Goal: Obtain resource: Download file/media

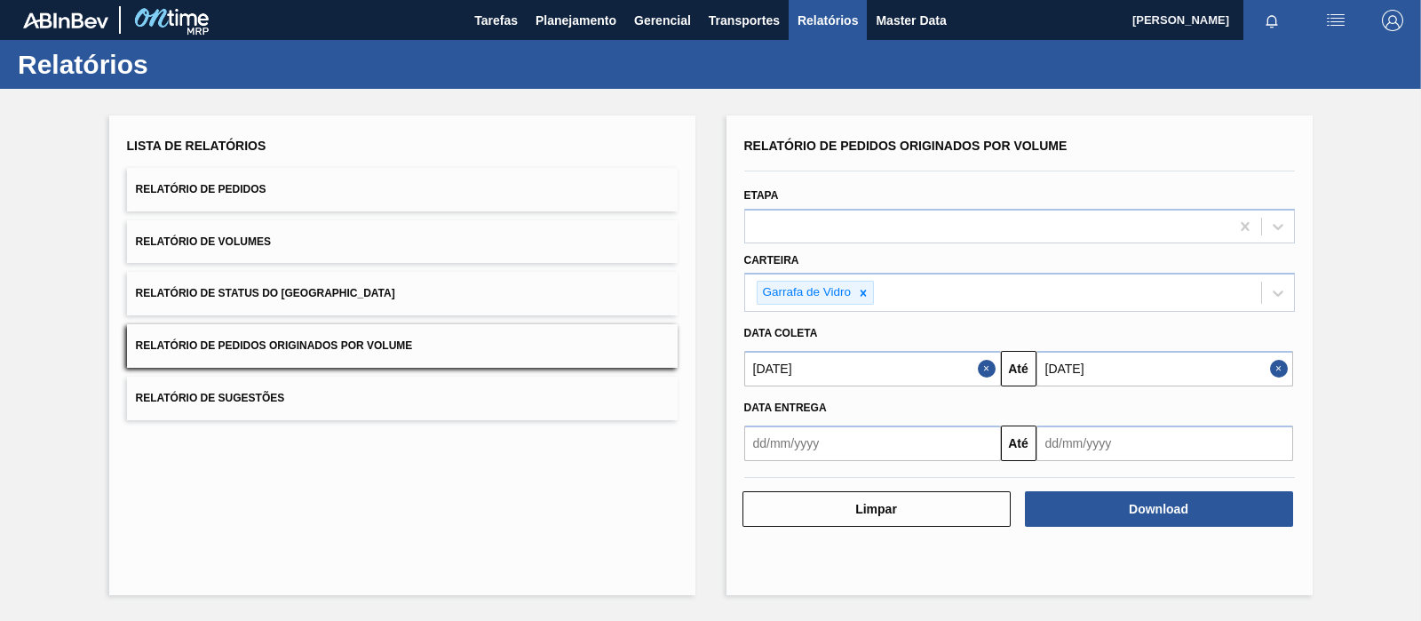
click at [839, 20] on span "Relatórios" at bounding box center [828, 20] width 60 height 21
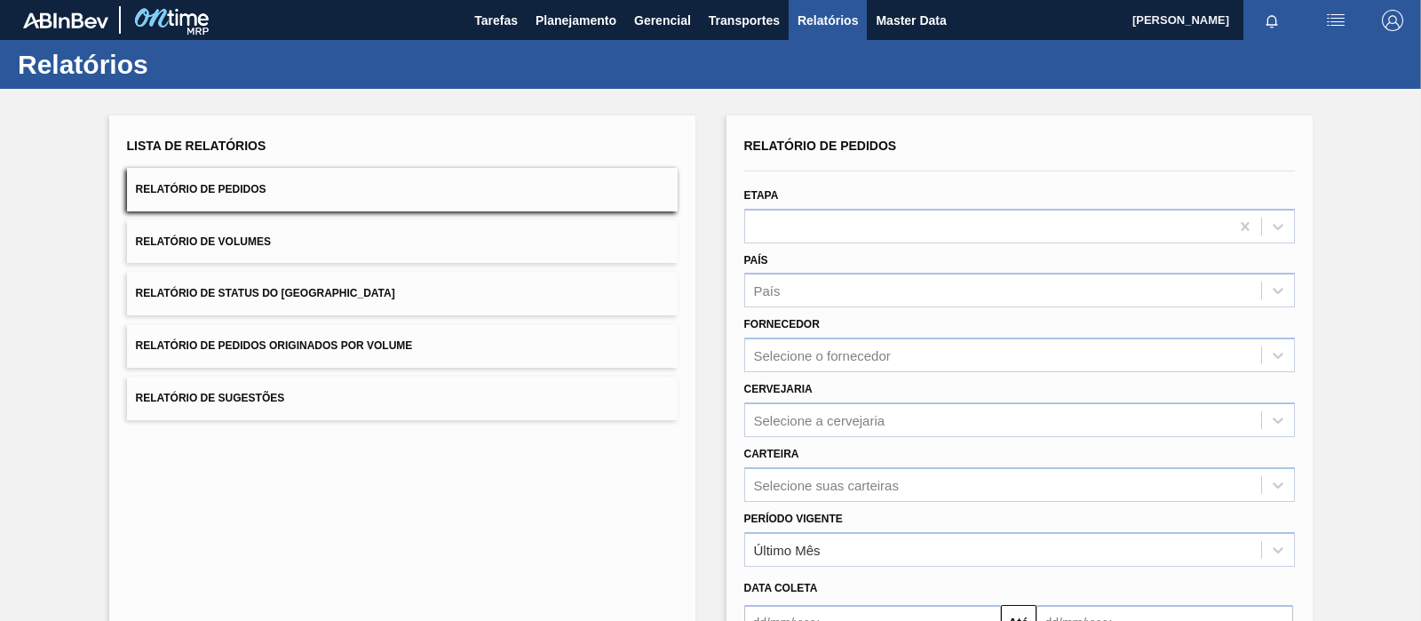
click at [422, 314] on button "Relatório de Status do [GEOGRAPHIC_DATA]" at bounding box center [402, 294] width 551 height 44
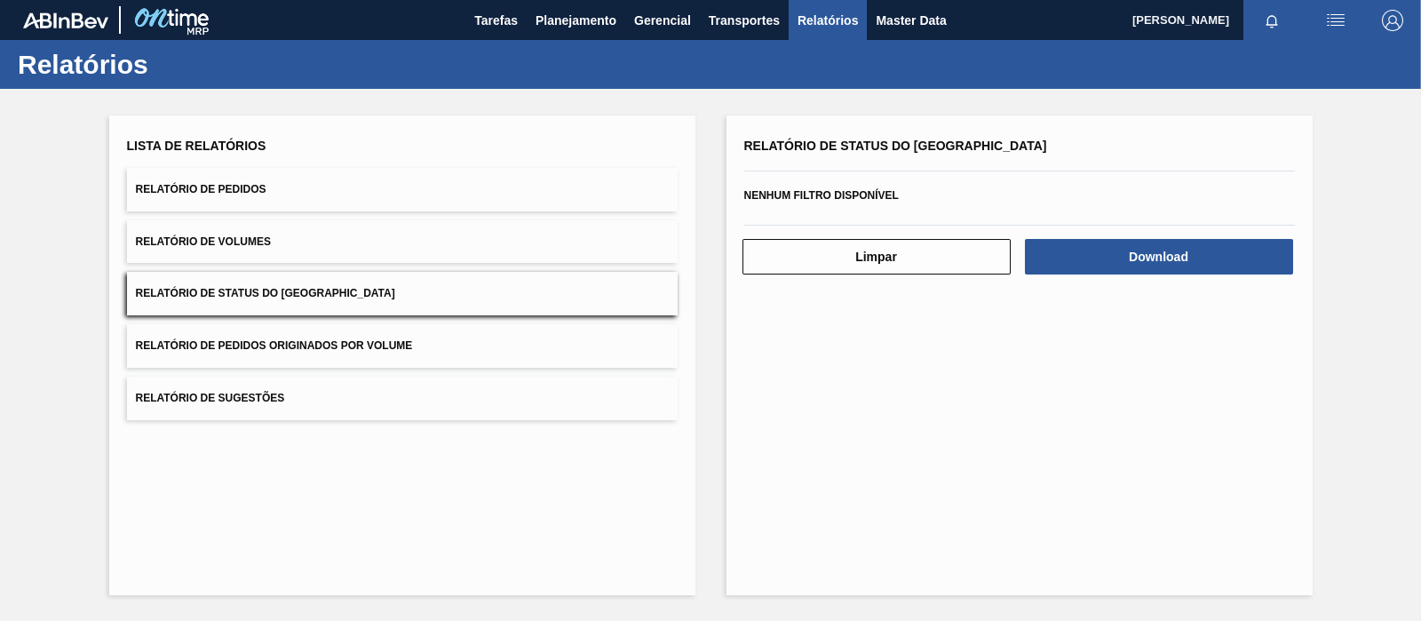
click at [388, 333] on button "Relatório de Pedidos Originados por Volume" at bounding box center [402, 346] width 551 height 44
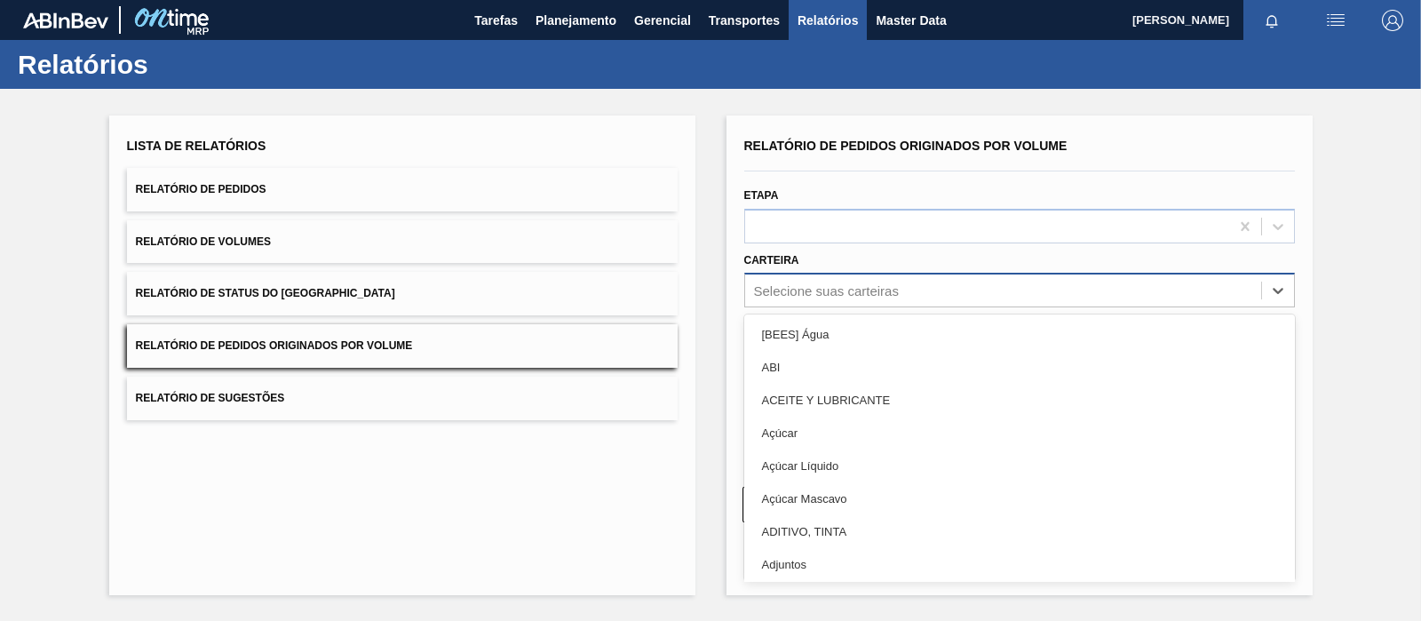
click at [879, 285] on div "Selecione suas carteiras" at bounding box center [826, 290] width 145 height 15
type input "garr"
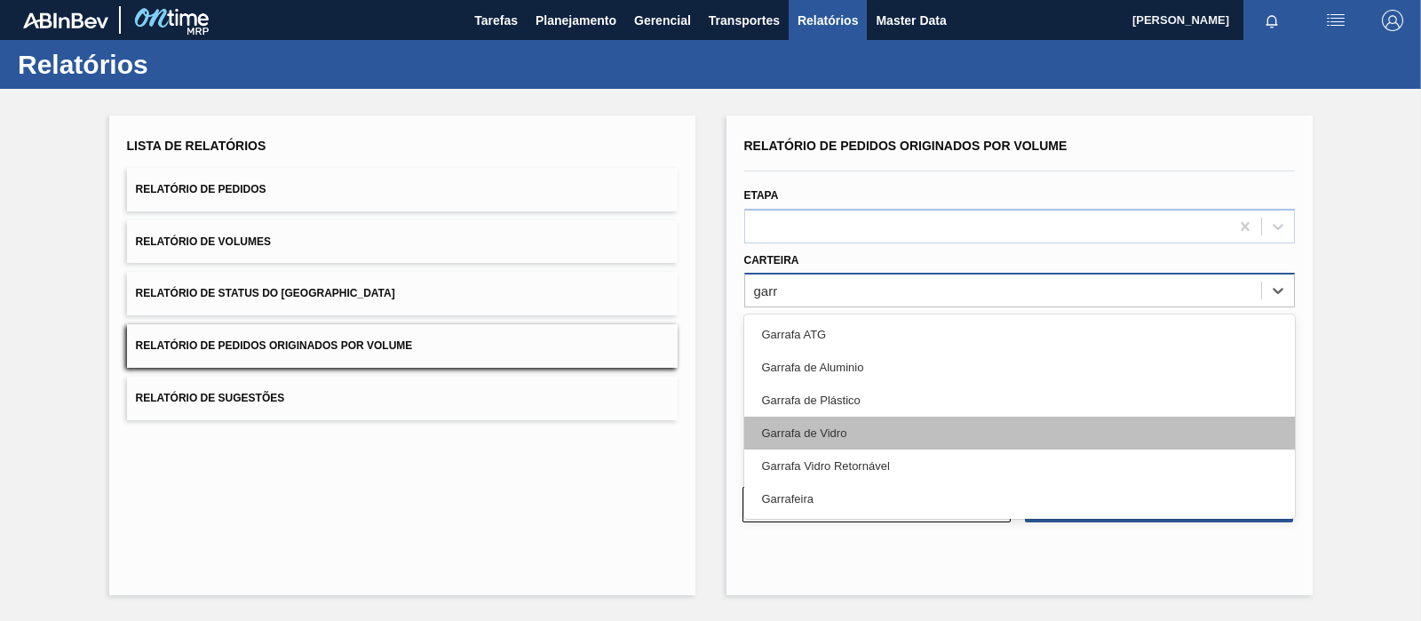
click at [846, 424] on div "Garrafa de Vidro" at bounding box center [1019, 433] width 551 height 33
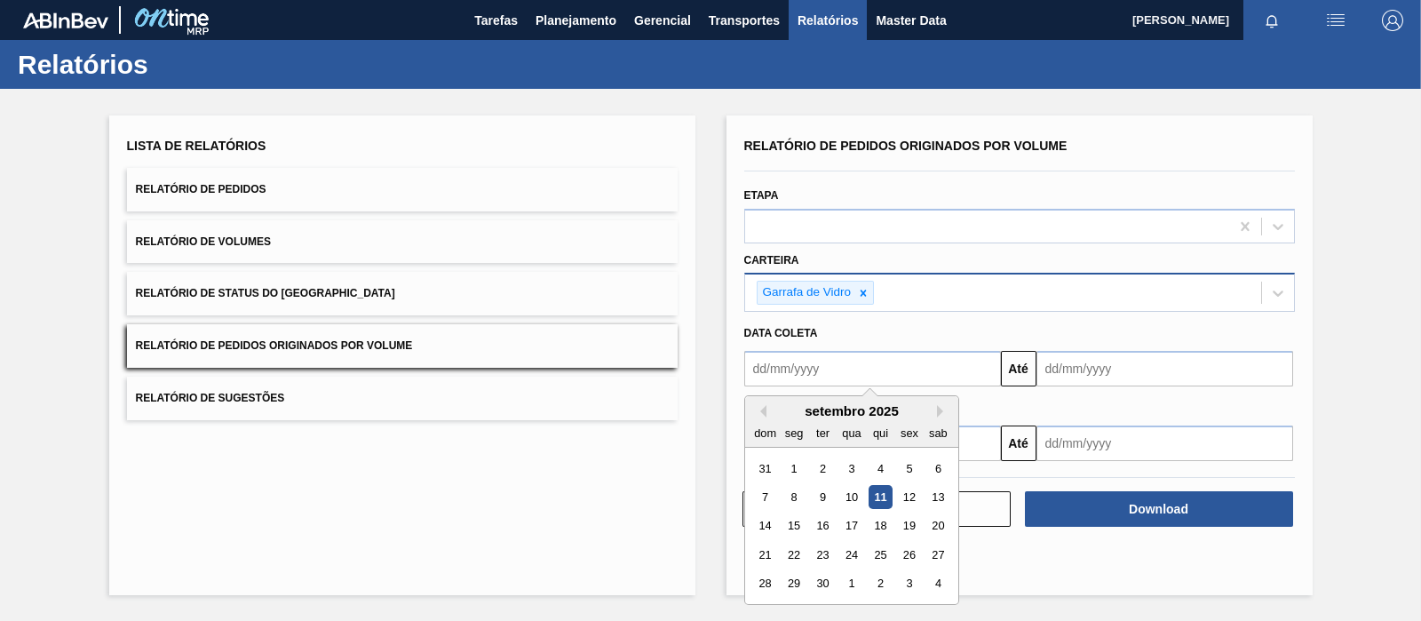
click at [857, 370] on input "text" at bounding box center [872, 369] width 257 height 36
click at [799, 460] on div "1" at bounding box center [794, 469] width 24 height 24
type input "[DATE]"
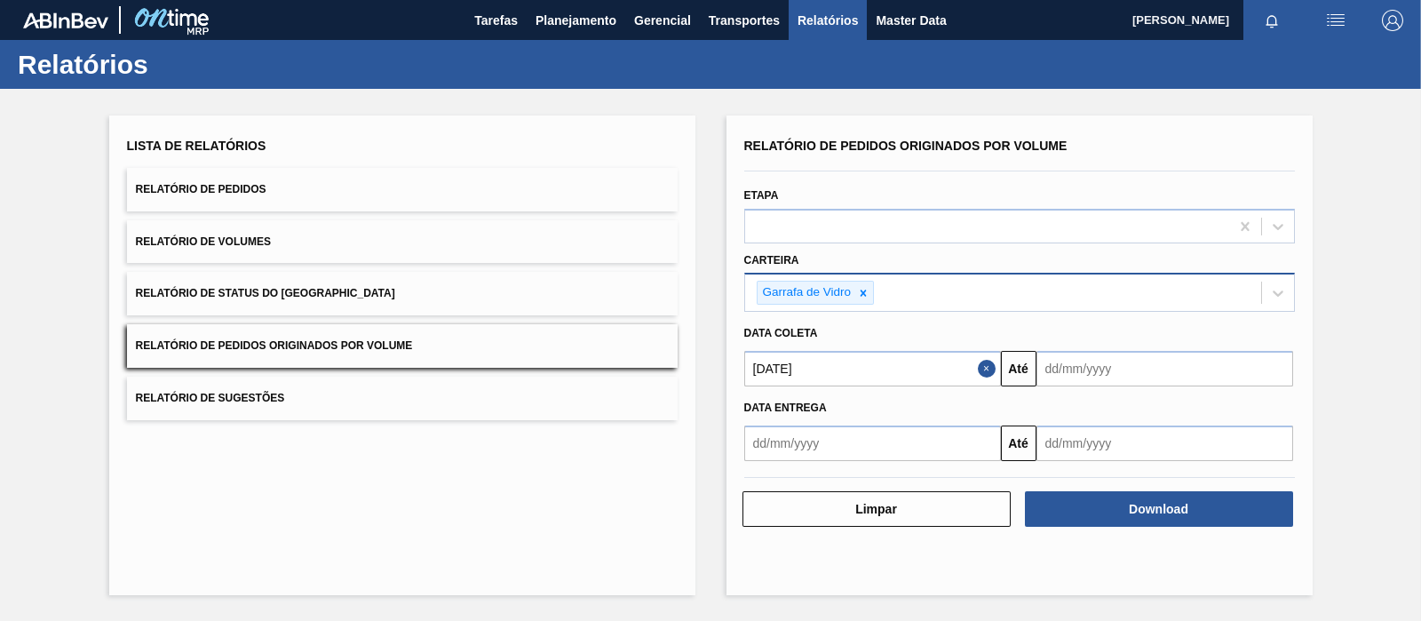
click at [1075, 369] on input "text" at bounding box center [1165, 369] width 257 height 36
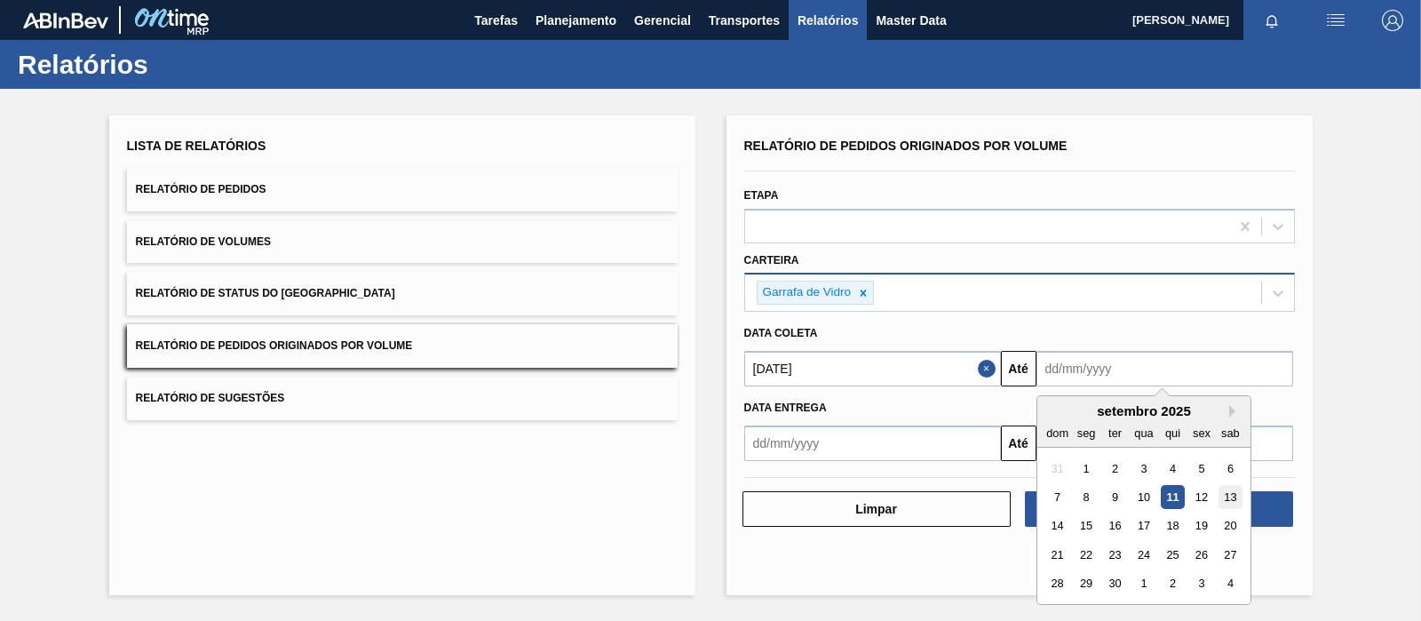
click at [1231, 505] on div "13" at bounding box center [1230, 497] width 24 height 24
type input "[DATE]"
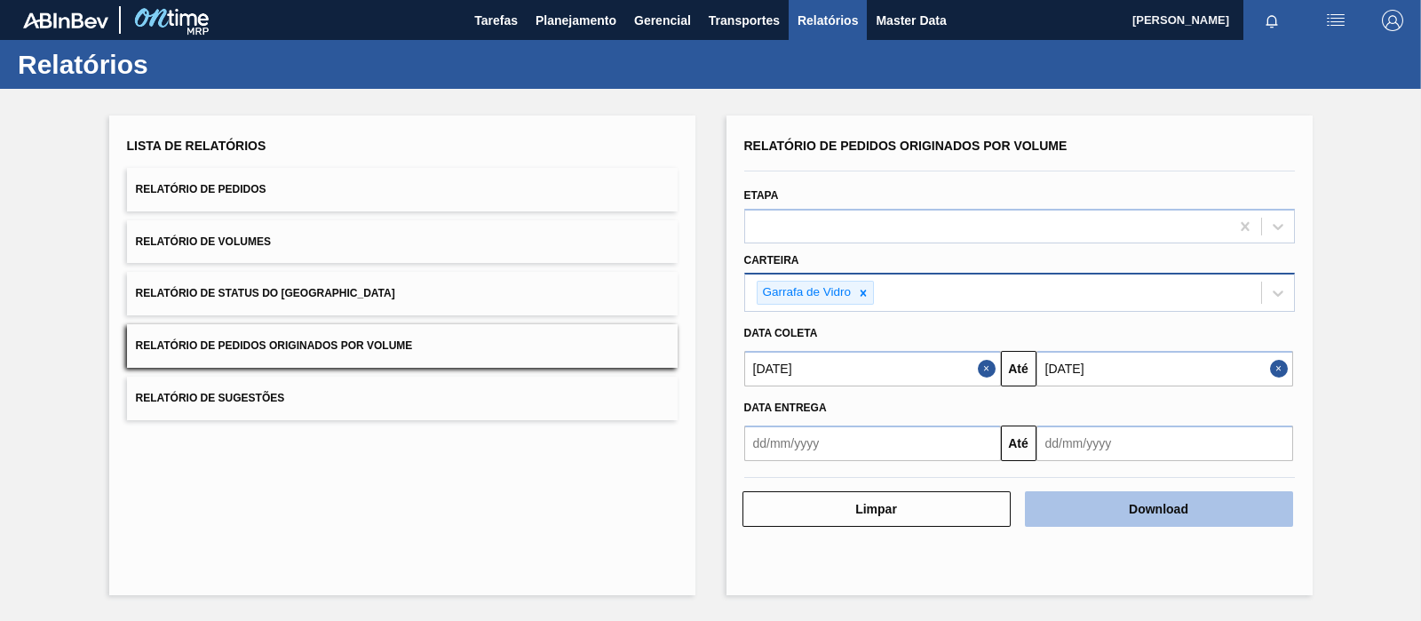
click at [1147, 518] on button "Download" at bounding box center [1159, 509] width 268 height 36
click at [1148, 506] on button "Download" at bounding box center [1159, 509] width 268 height 36
